Goal: Task Accomplishment & Management: Manage account settings

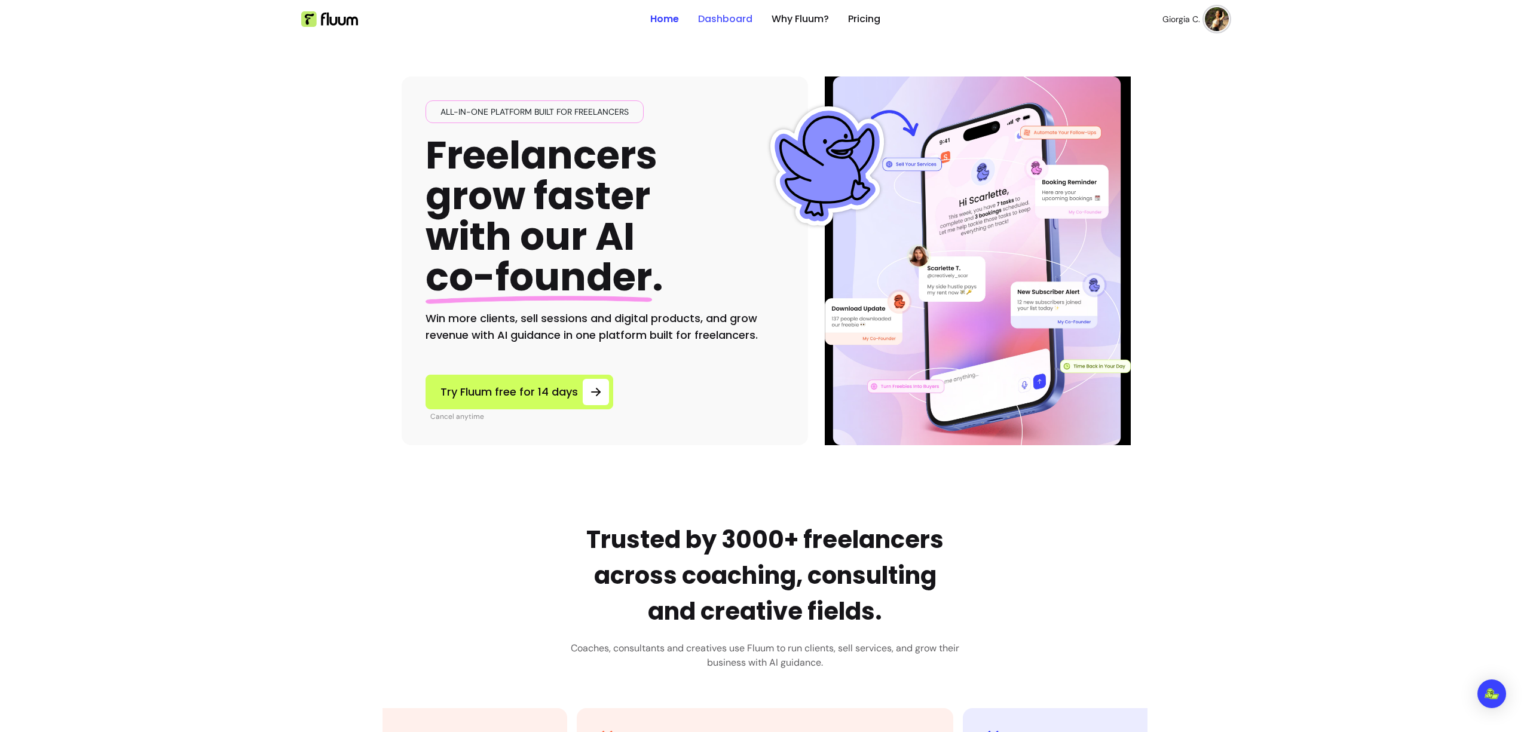
click at [705, 20] on link "Dashboard" at bounding box center [725, 19] width 54 height 14
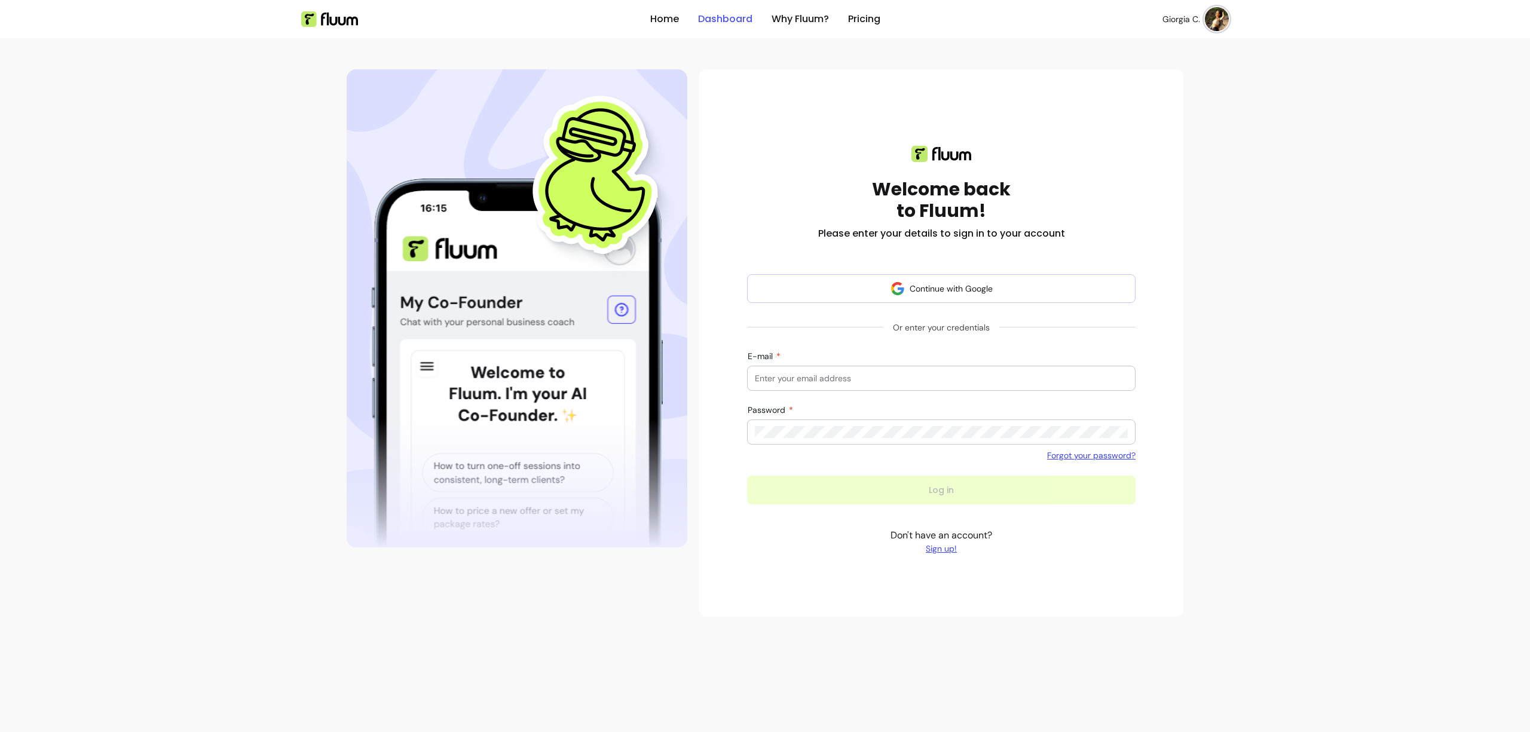
click at [728, 19] on link "Dashboard" at bounding box center [725, 19] width 54 height 14
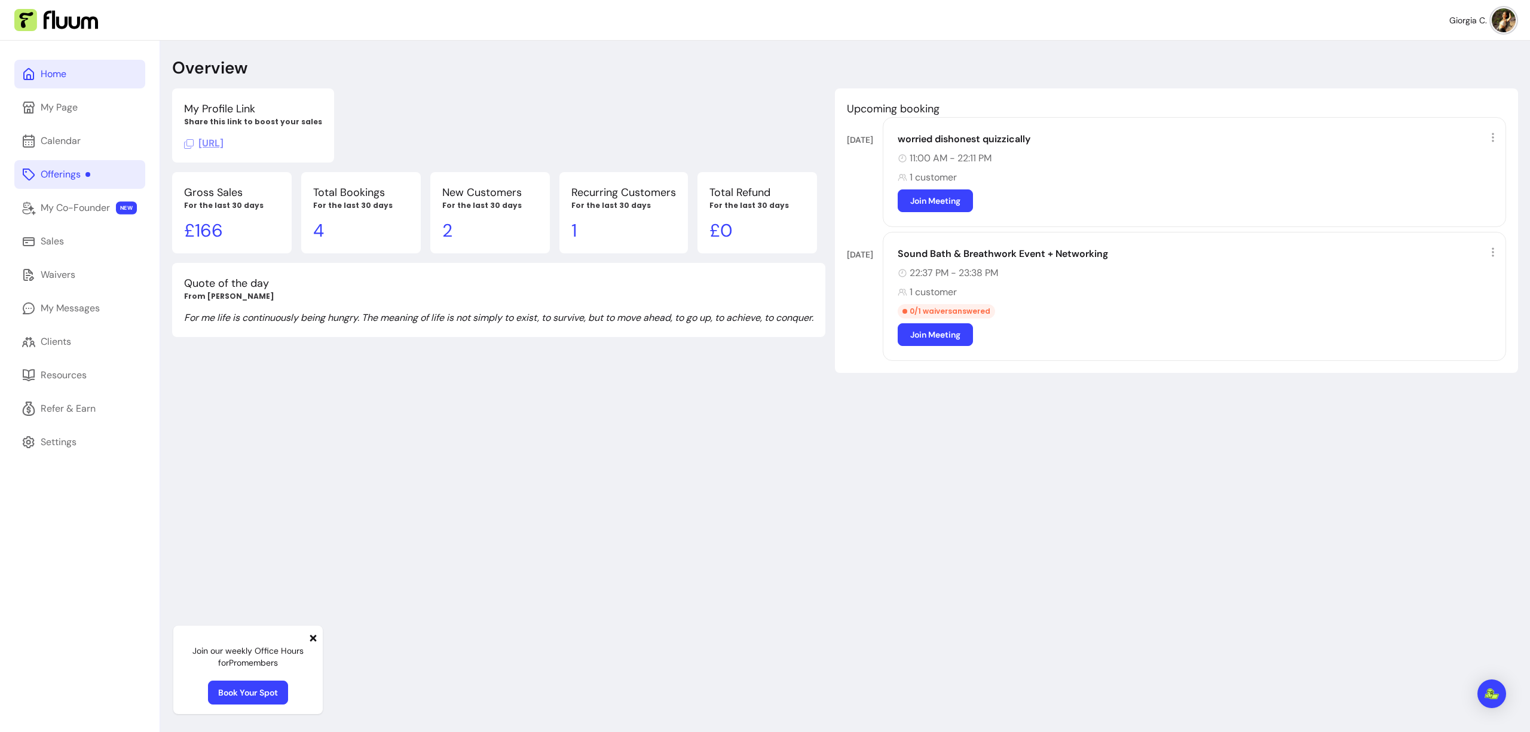
click at [85, 182] on link "Offerings" at bounding box center [79, 174] width 131 height 29
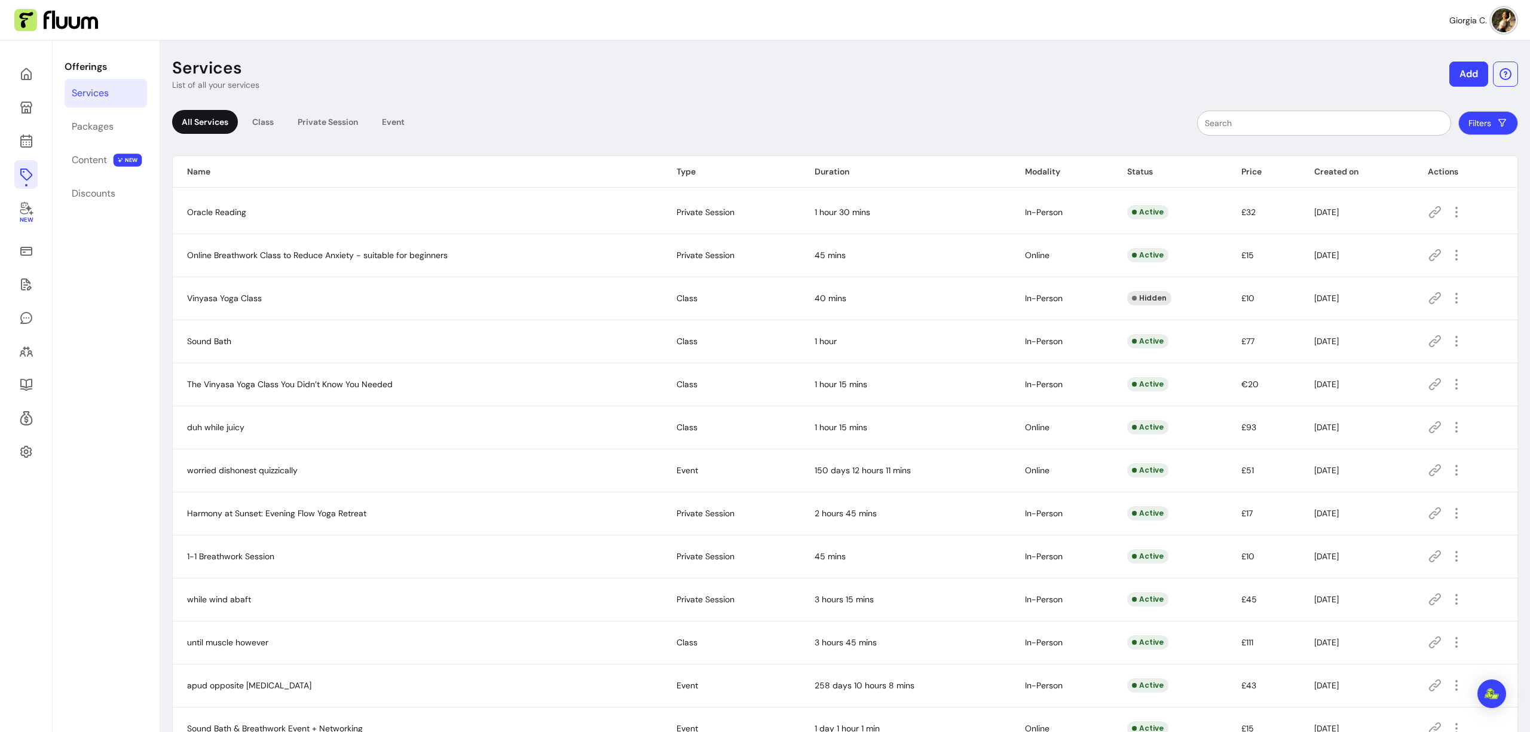
click at [1450, 73] on button "Add" at bounding box center [1469, 74] width 39 height 25
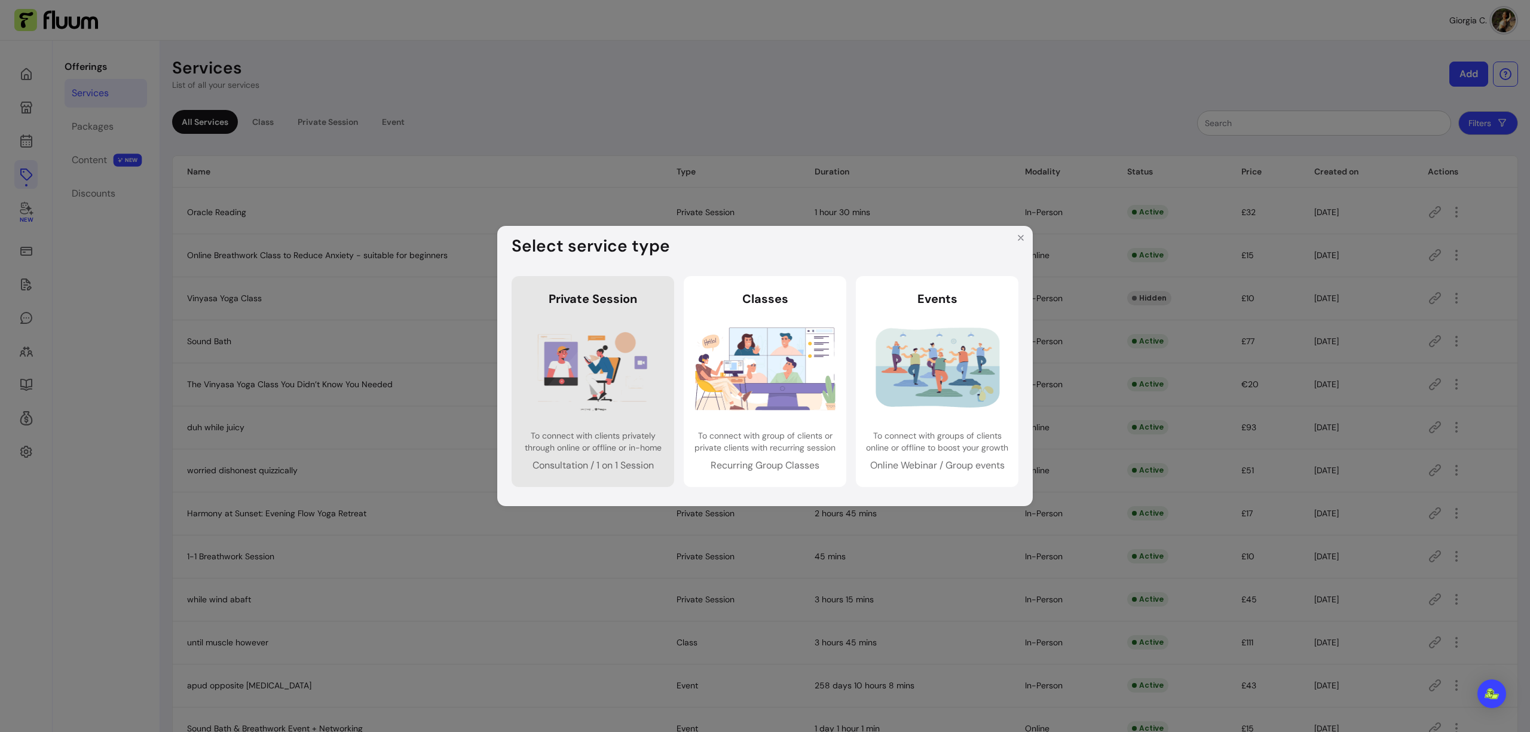
click at [631, 348] on img at bounding box center [593, 368] width 140 height 93
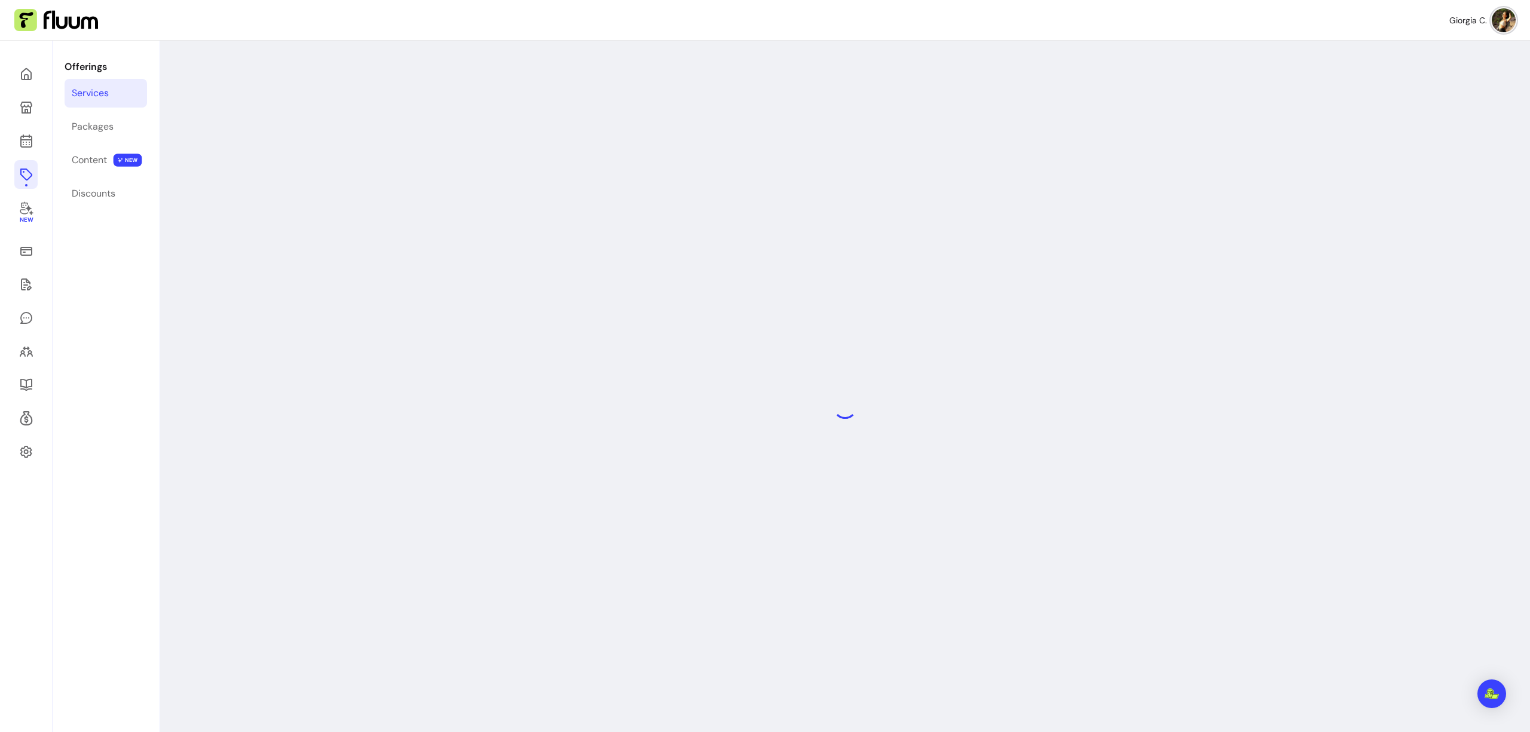
select select "***"
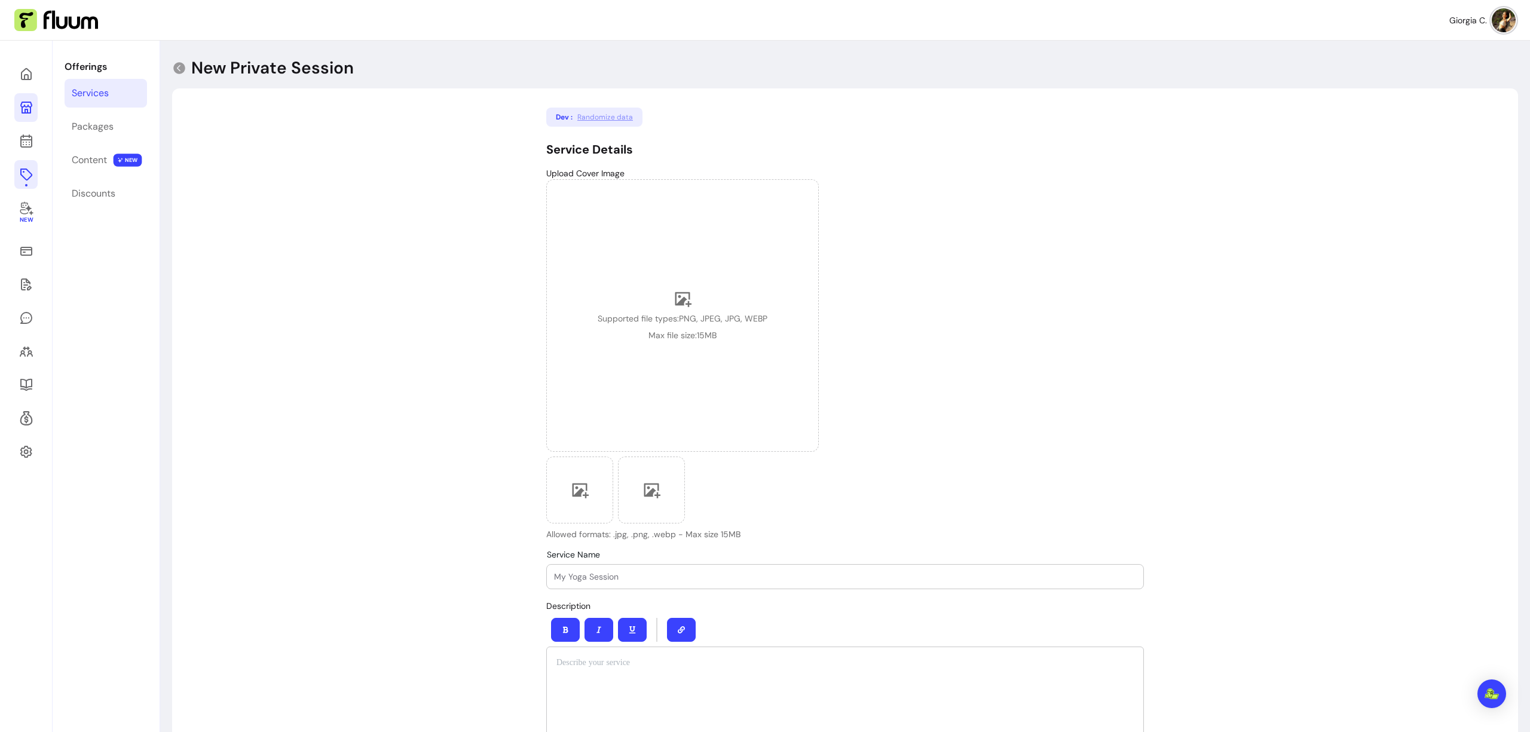
click at [27, 109] on icon at bounding box center [26, 107] width 14 height 14
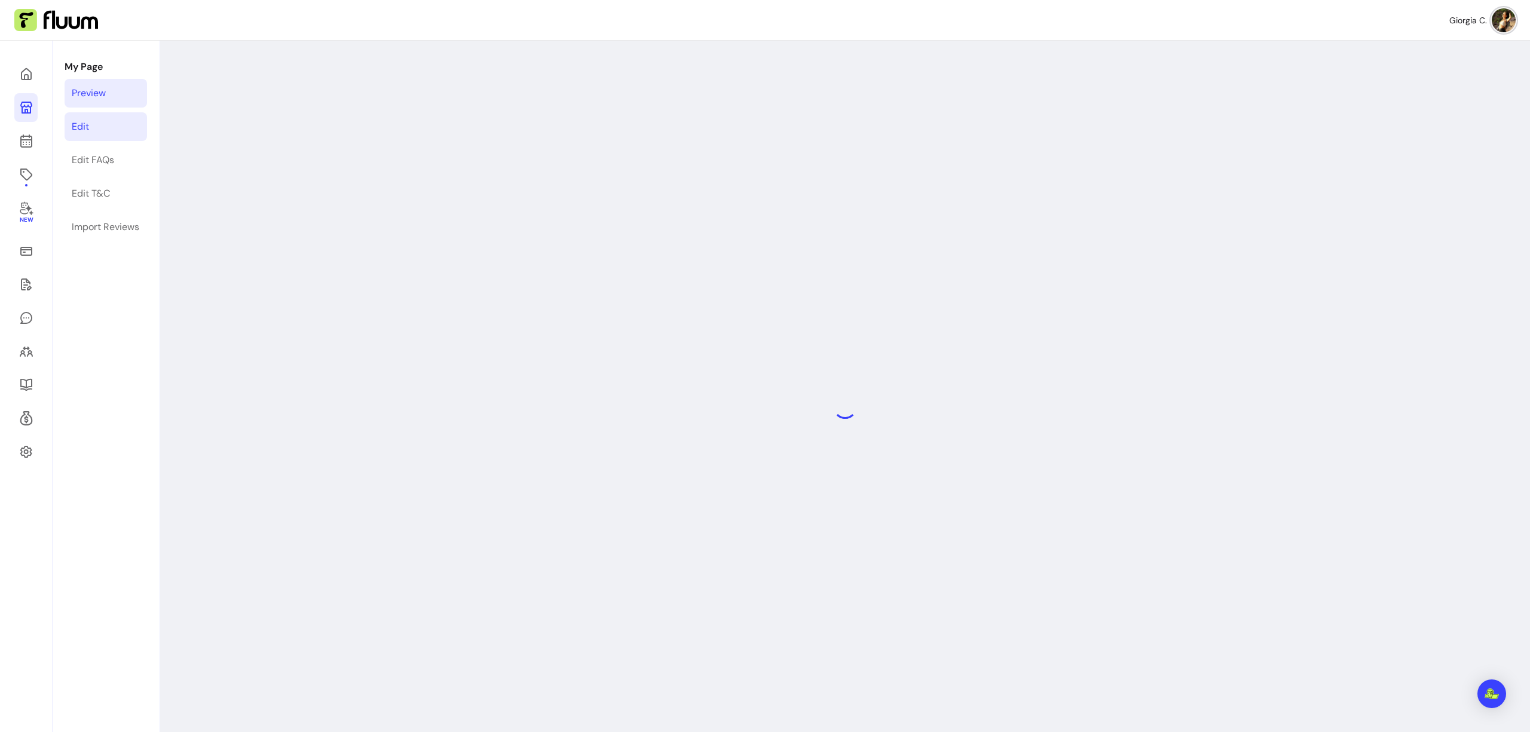
click at [99, 129] on link "Edit" at bounding box center [106, 126] width 82 height 29
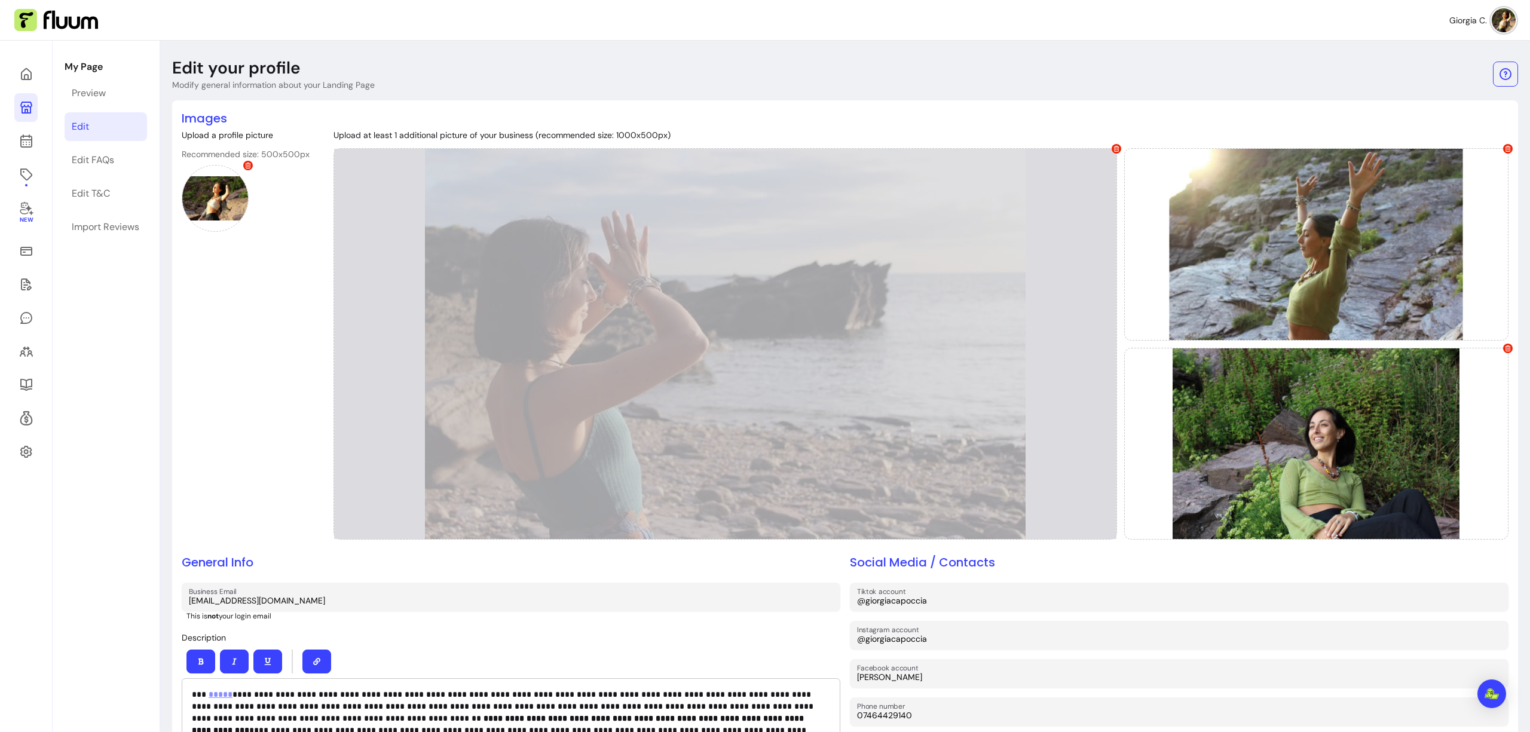
click at [1114, 147] on icon at bounding box center [1117, 149] width 6 height 6
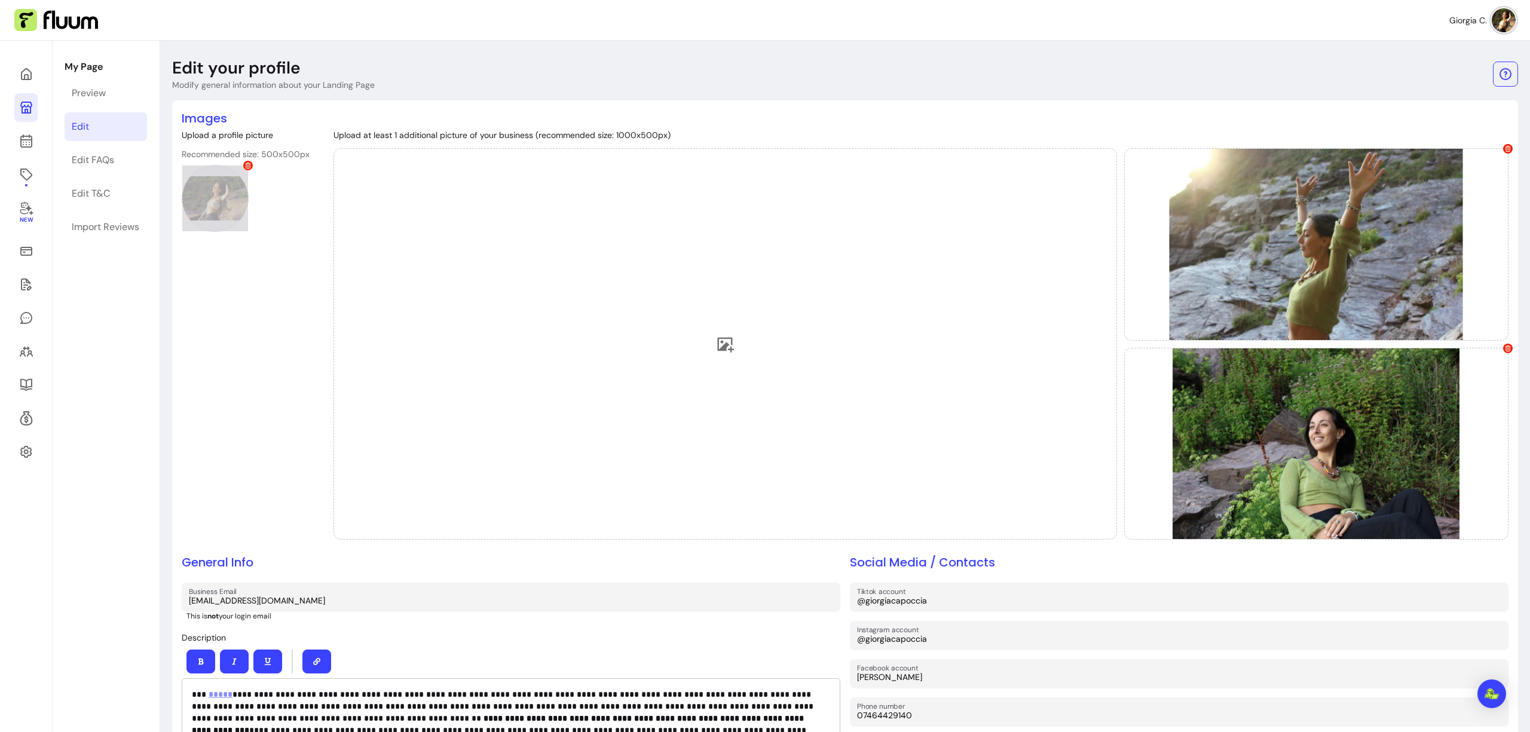
click at [249, 166] on icon at bounding box center [248, 166] width 6 height 6
